Goal: Information Seeking & Learning: Learn about a topic

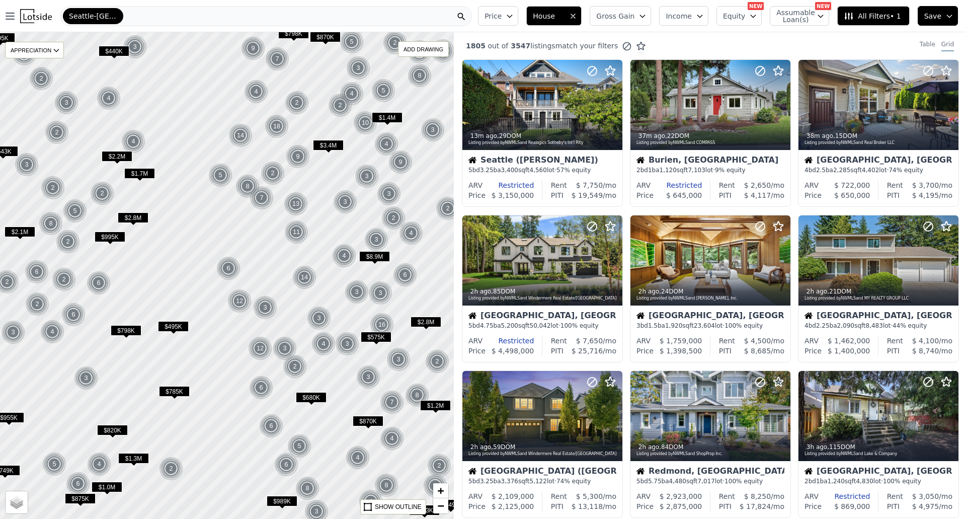
click at [565, 17] on span "House" at bounding box center [549, 16] width 32 height 10
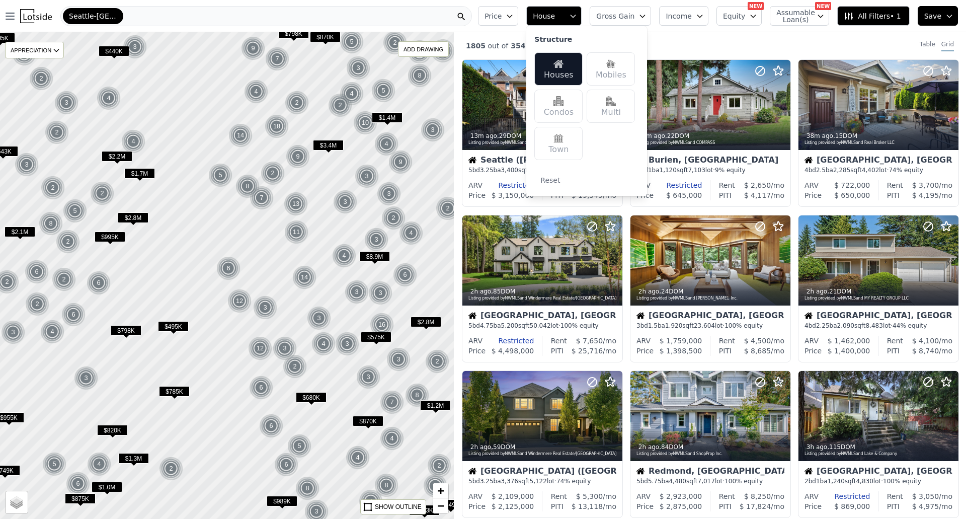
click at [581, 16] on button "House" at bounding box center [553, 16] width 55 height 20
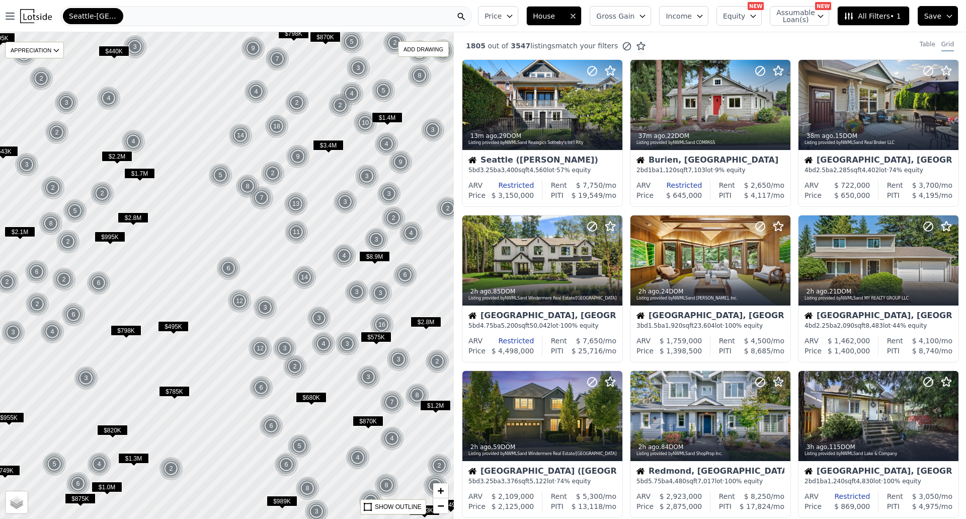
click at [581, 16] on button "House" at bounding box center [553, 16] width 55 height 20
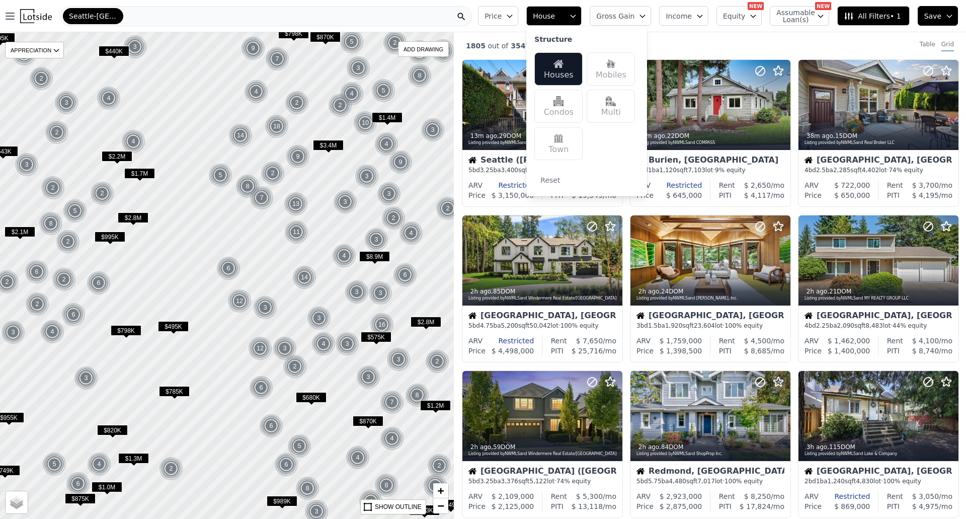
click at [581, 16] on button "House" at bounding box center [553, 16] width 55 height 20
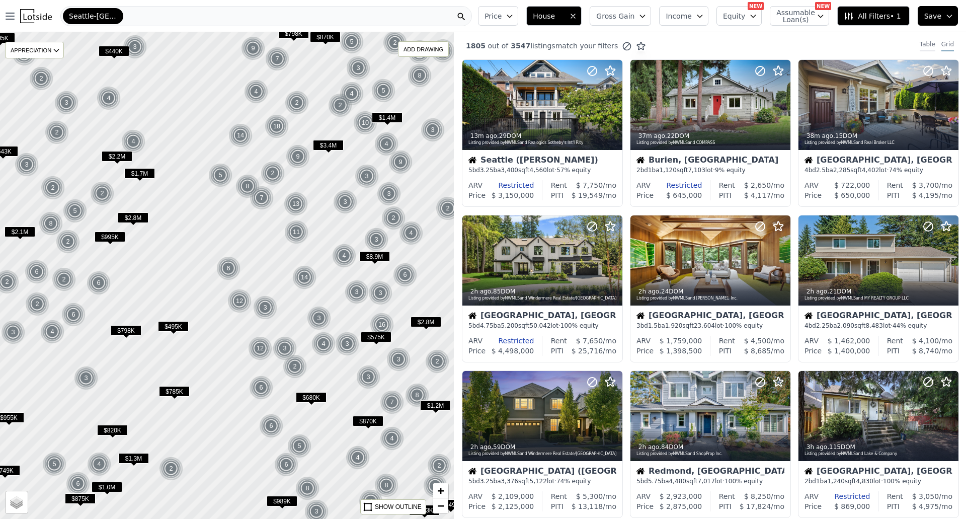
click at [926, 48] on div "Table" at bounding box center [927, 45] width 16 height 11
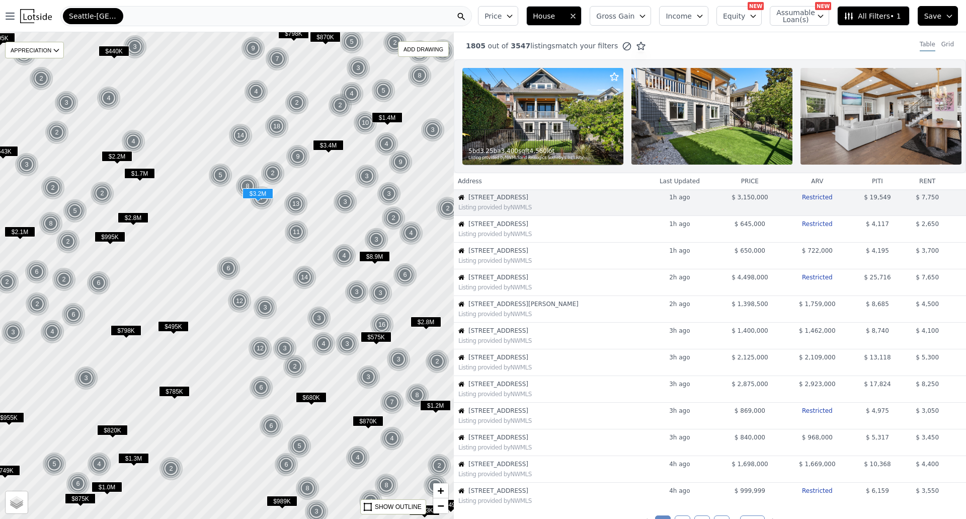
click at [544, 211] on div "Listing provided by NWMLS" at bounding box center [550, 207] width 184 height 8
click at [257, 217] on div at bounding box center [227, 274] width 544 height 583
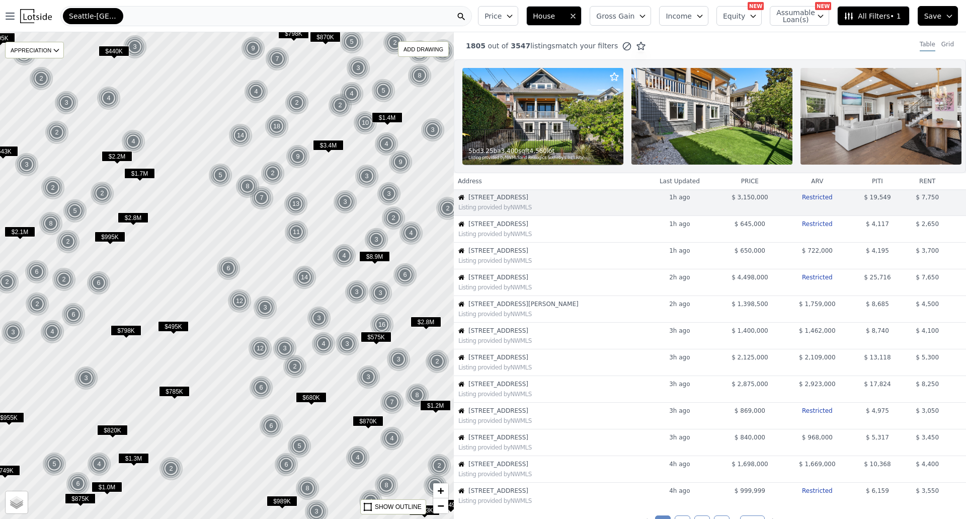
click at [257, 217] on div at bounding box center [227, 274] width 544 height 583
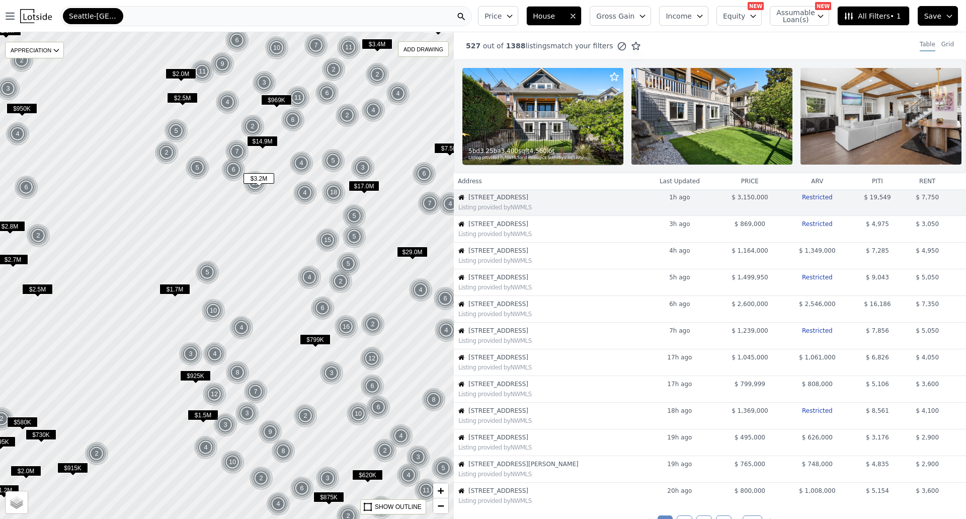
click at [528, 201] on span "[STREET_ADDRESS]" at bounding box center [555, 197] width 174 height 8
click at [260, 199] on div at bounding box center [227, 274] width 544 height 583
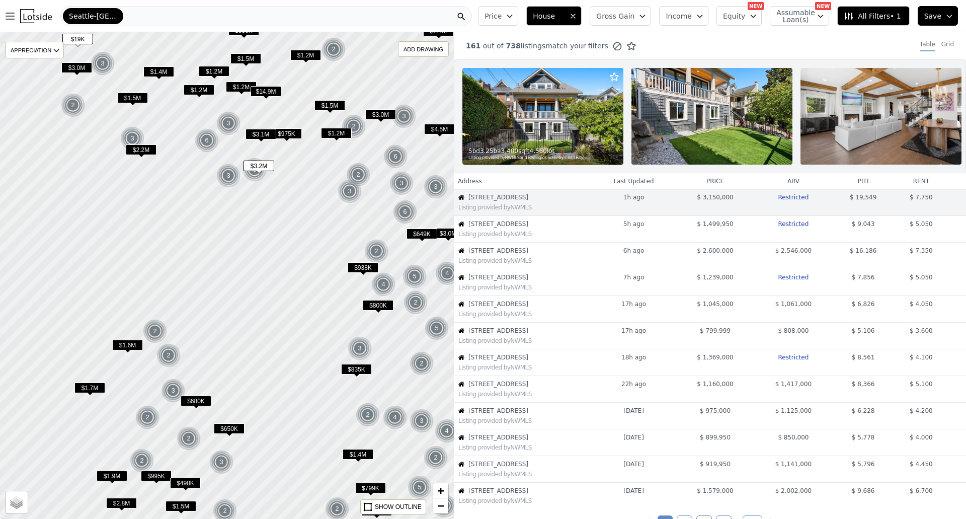
click at [577, 211] on div "Listing provided by NWMLS" at bounding box center [524, 207] width 132 height 8
click at [254, 192] on div at bounding box center [227, 274] width 544 height 583
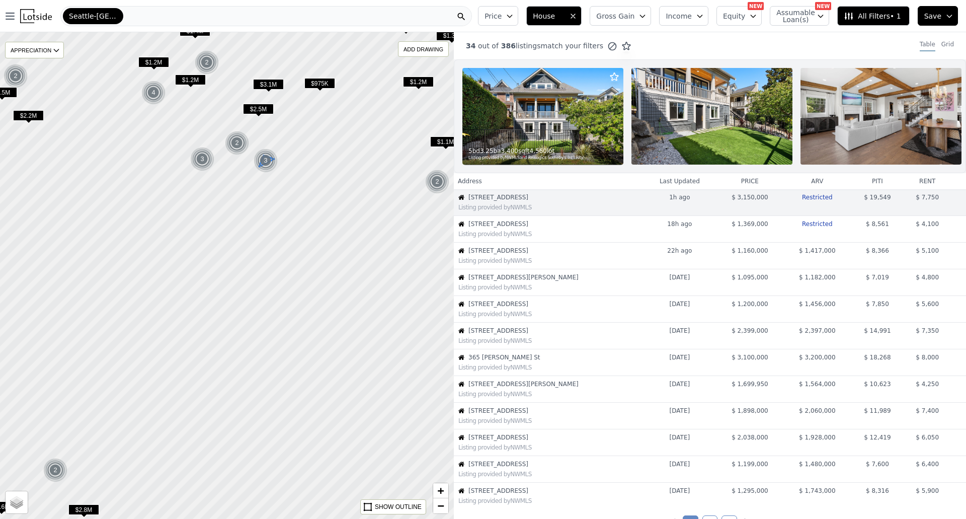
click at [270, 160] on img at bounding box center [265, 160] width 25 height 24
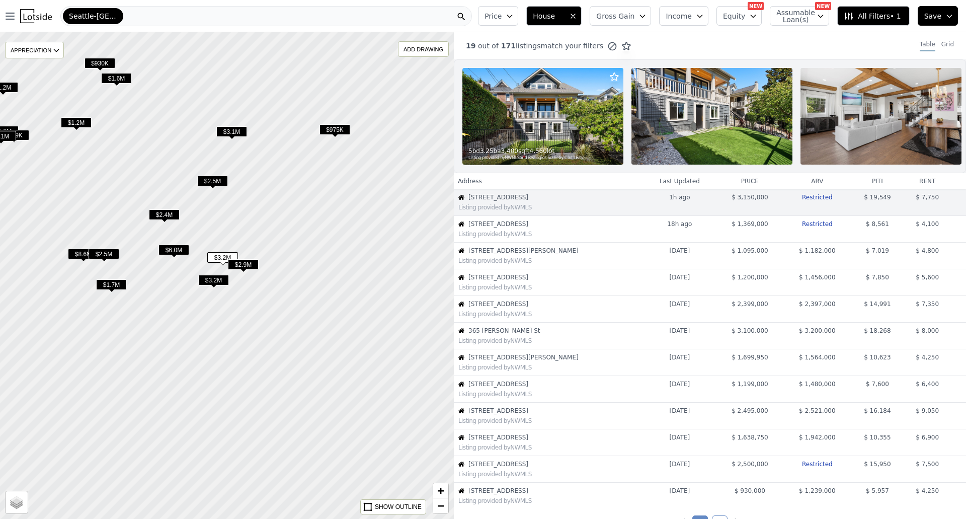
click at [219, 253] on span "$3.2M" at bounding box center [222, 257] width 31 height 11
click at [214, 280] on span "$3.2M" at bounding box center [213, 280] width 31 height 11
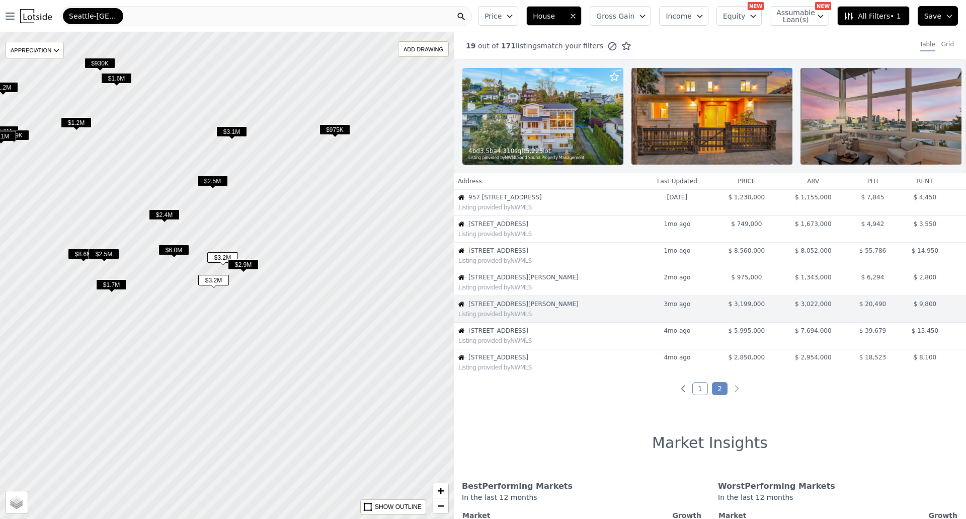
scroll to position [20, 0]
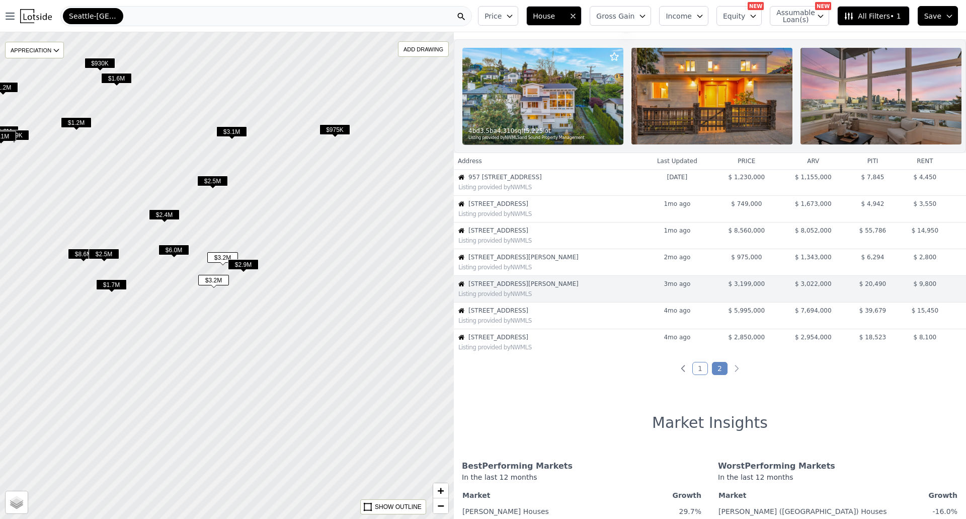
click at [224, 260] on span "$3.2M" at bounding box center [222, 257] width 31 height 11
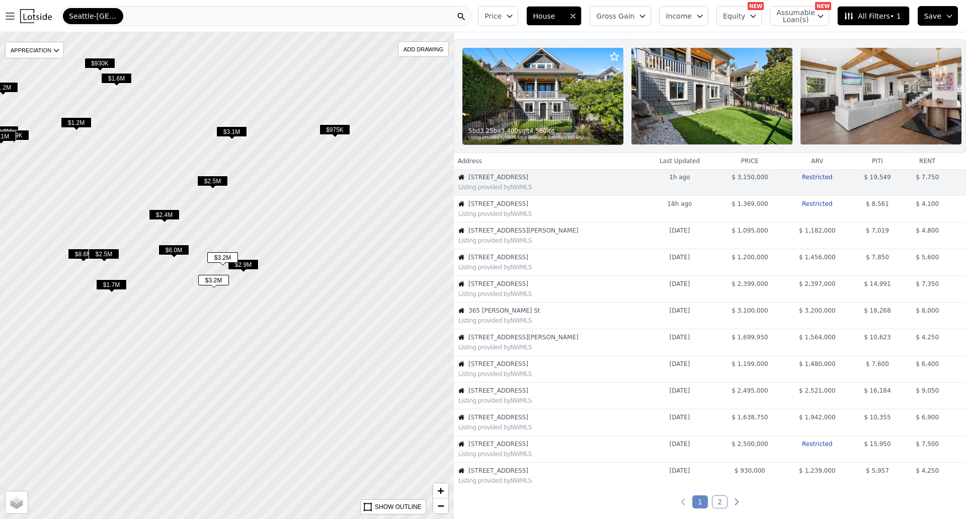
scroll to position [0, 0]
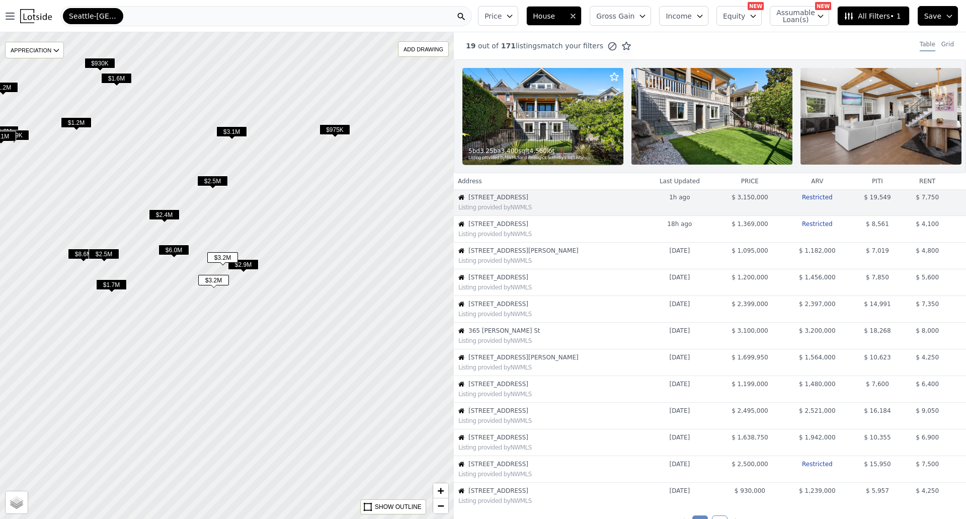
click at [224, 260] on span "$3.2M" at bounding box center [222, 257] width 31 height 11
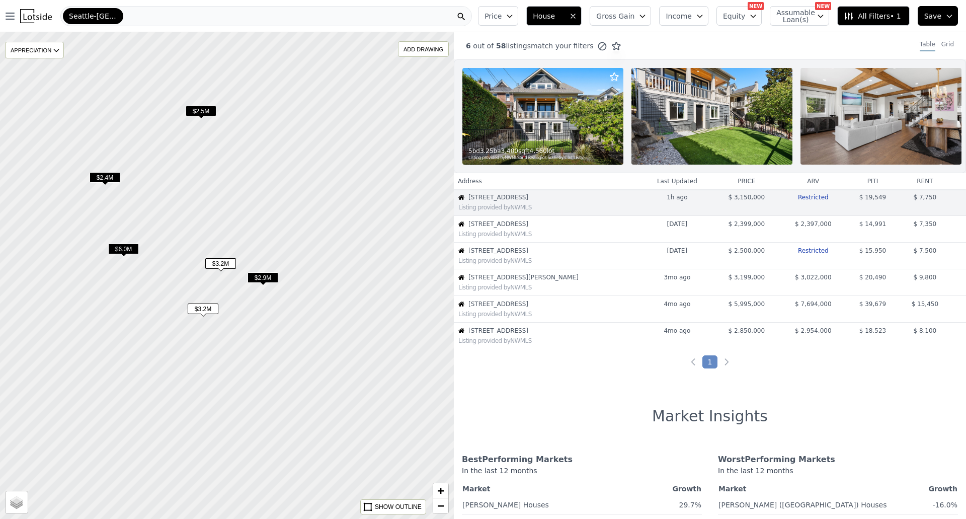
drag, startPoint x: 224, startPoint y: 260, endPoint x: 216, endPoint y: 263, distance: 9.2
click at [216, 263] on span "$3.2M" at bounding box center [220, 263] width 31 height 11
click at [577, 142] on div "5 bd 3.25 ba 3,400 sqft 4,560 lot Listing provided by NWMLS and Realogics Sothe…" at bounding box center [542, 153] width 161 height 24
click at [105, 13] on span "Seattle-Tacoma-Bellevue" at bounding box center [93, 16] width 48 height 10
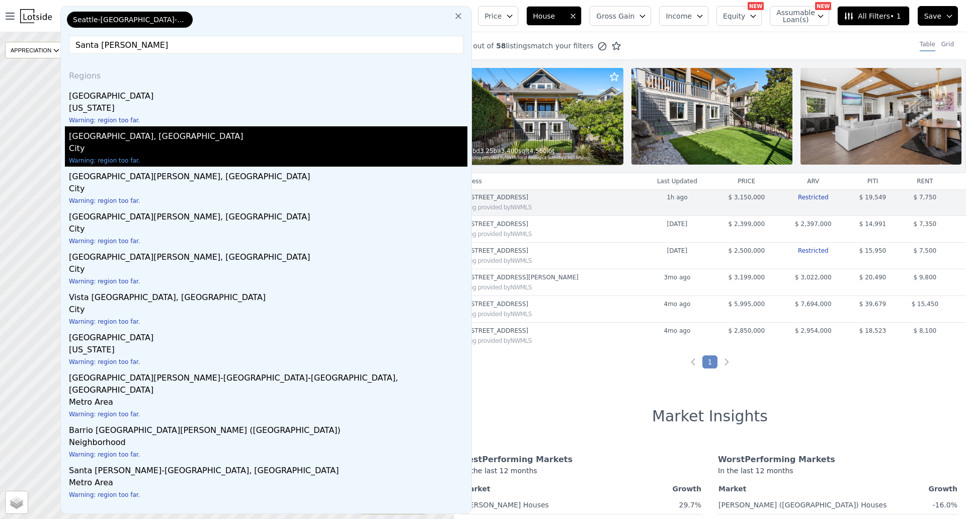
type input "Santa Rosa"
click at [117, 136] on div "Santa Rosa, CA" at bounding box center [268, 134] width 398 height 16
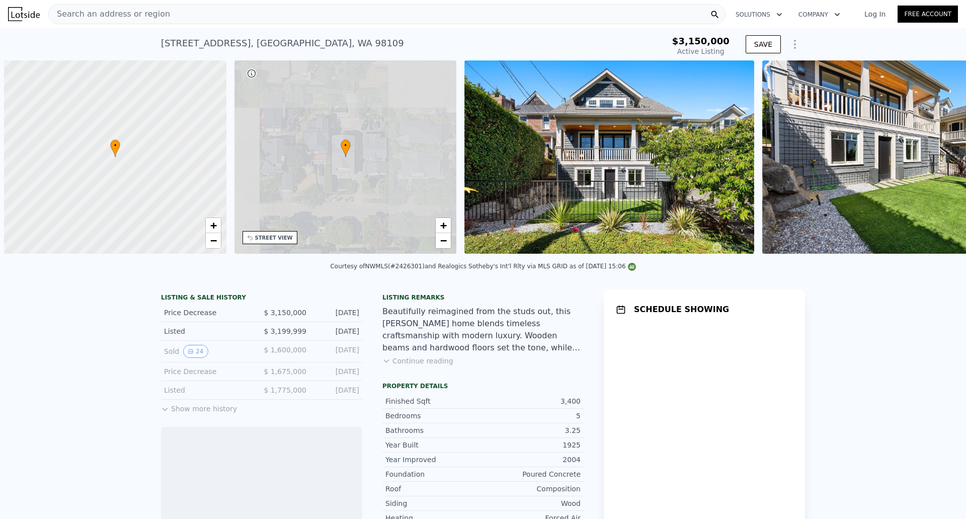
scroll to position [0, 4]
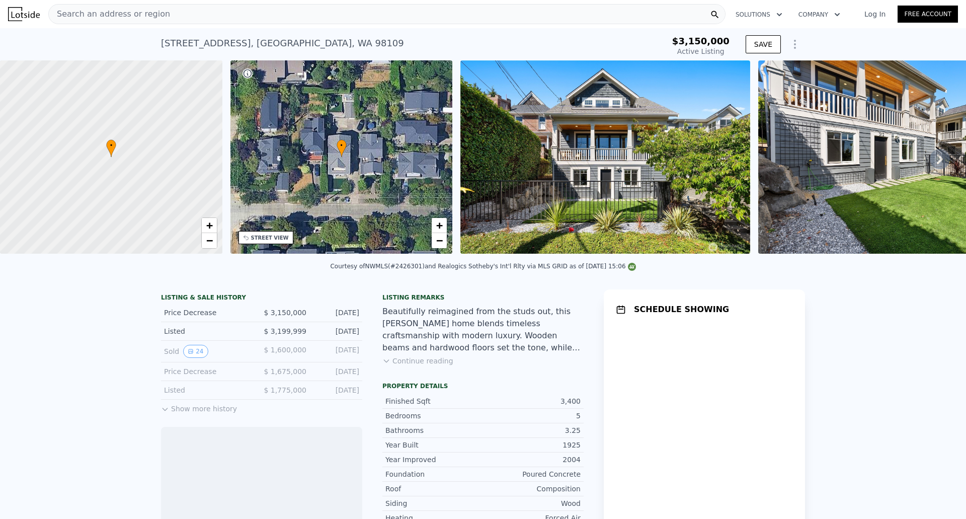
click at [548, 114] on img at bounding box center [605, 156] width 290 height 193
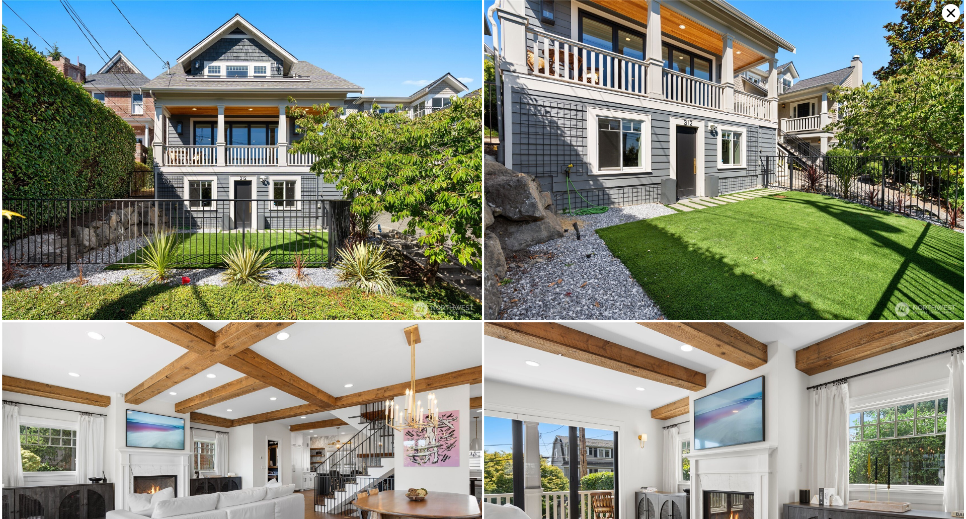
click at [263, 129] on img at bounding box center [242, 160] width 480 height 320
click at [333, 123] on img at bounding box center [242, 160] width 480 height 320
click at [530, 234] on img at bounding box center [724, 160] width 480 height 320
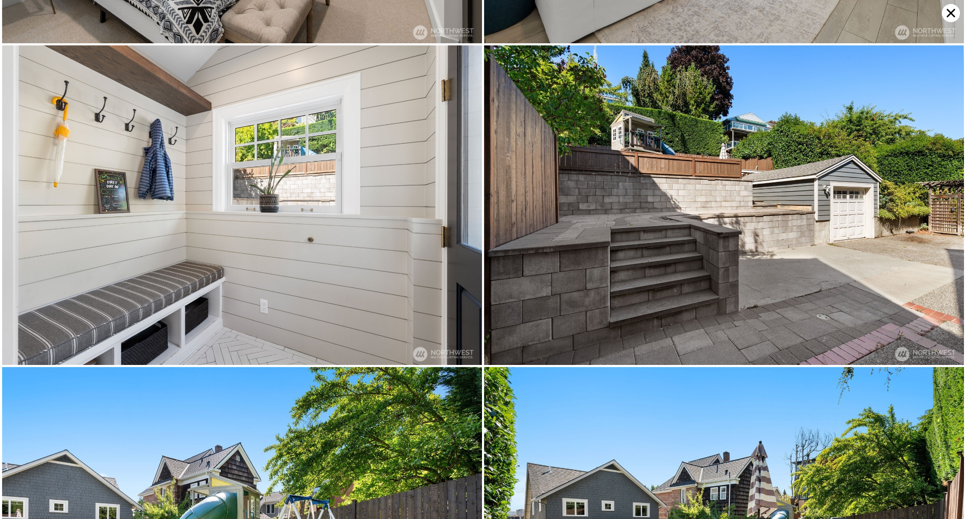
scroll to position [5865, 0]
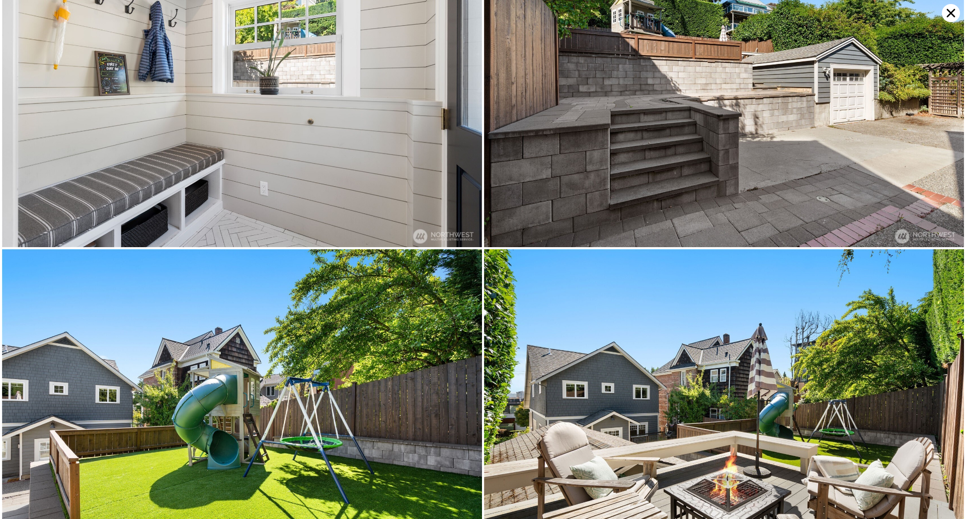
click at [950, 11] on icon at bounding box center [951, 13] width 18 height 18
